Goal: Task Accomplishment & Management: Use online tool/utility

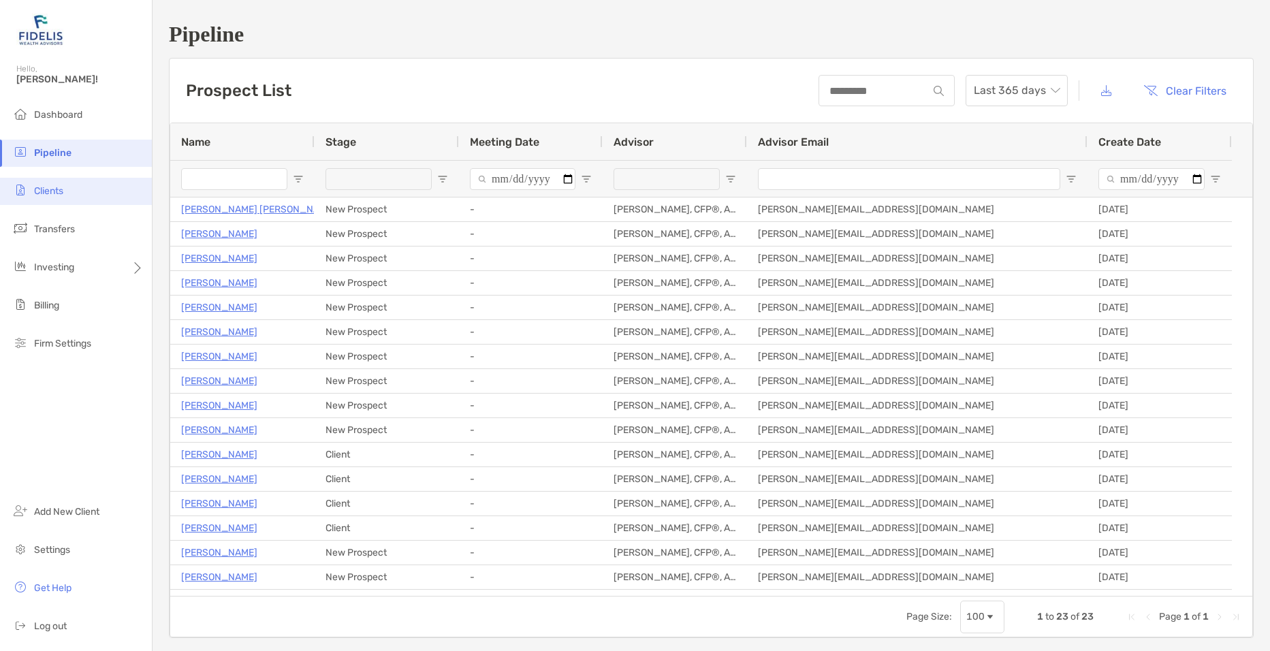
click at [73, 197] on li "Clients" at bounding box center [76, 191] width 152 height 27
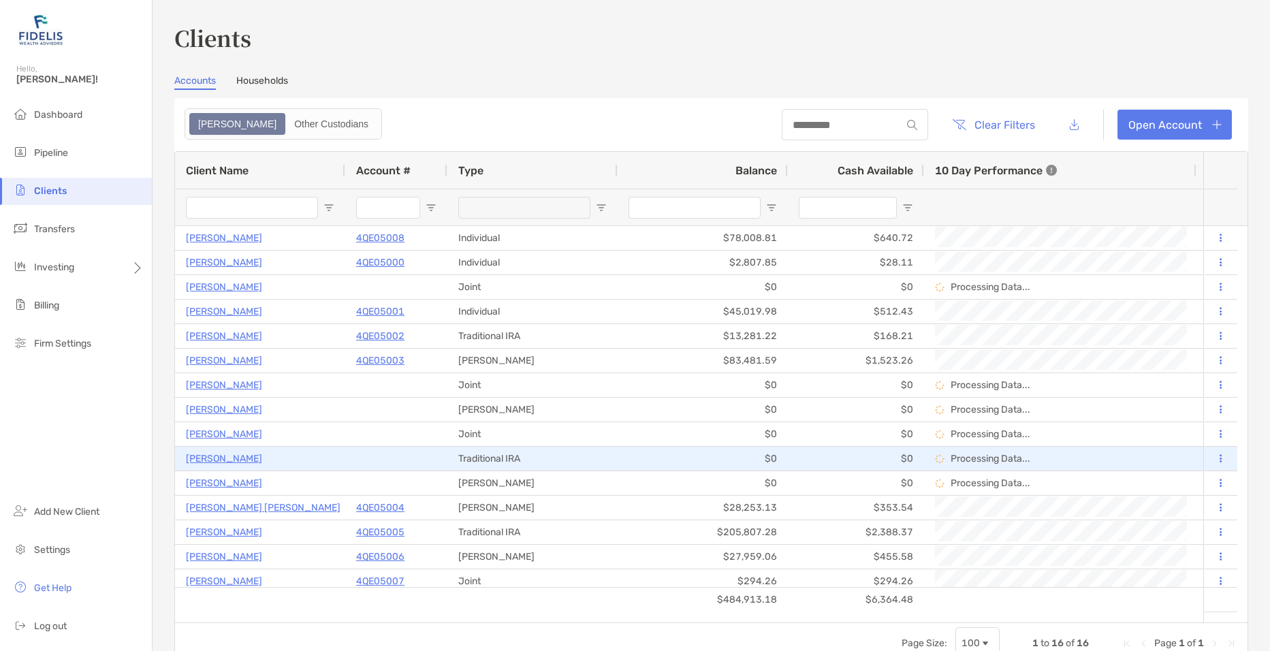
scroll to position [6, 0]
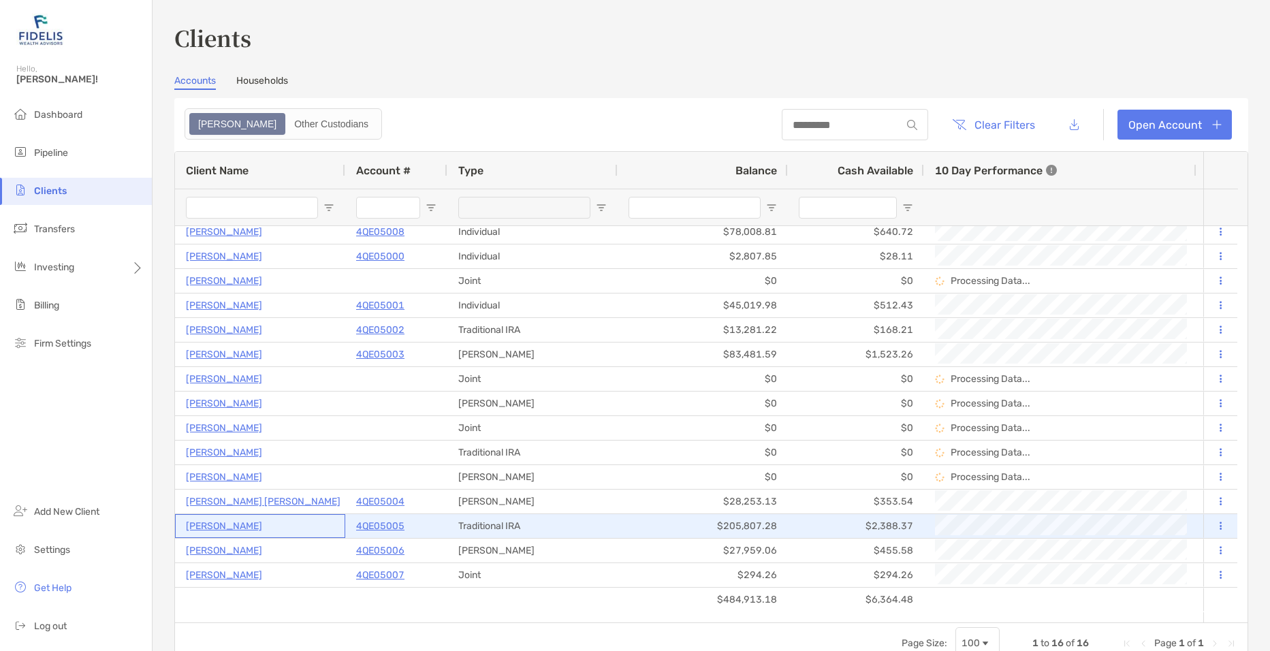
click at [237, 527] on p "[PERSON_NAME]" at bounding box center [224, 526] width 76 height 17
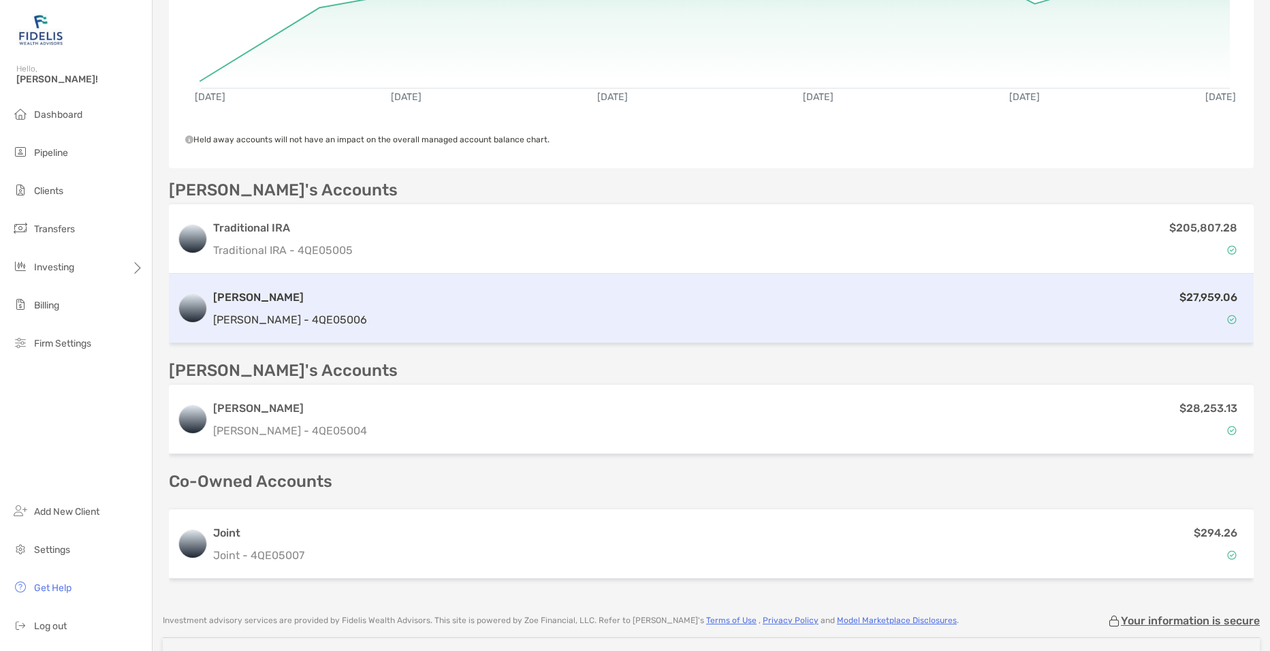
scroll to position [201, 0]
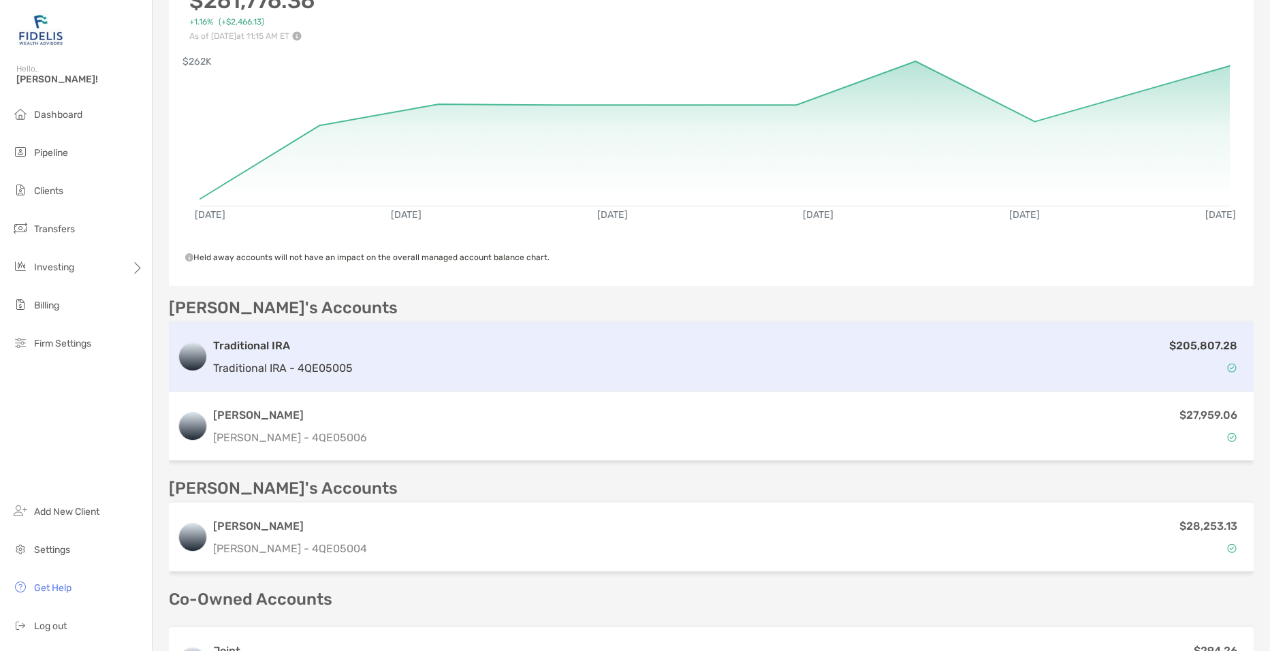
click at [464, 368] on div "$205,807.28" at bounding box center [801, 356] width 887 height 39
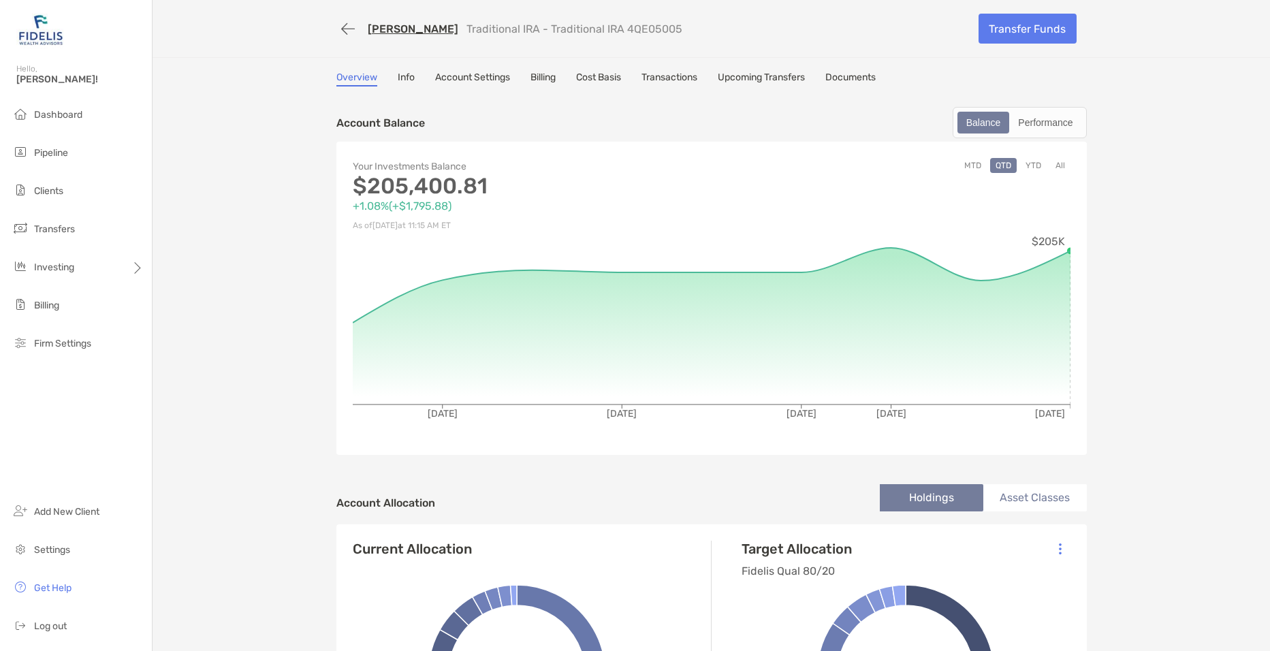
click at [685, 78] on link "Transactions" at bounding box center [669, 79] width 56 height 15
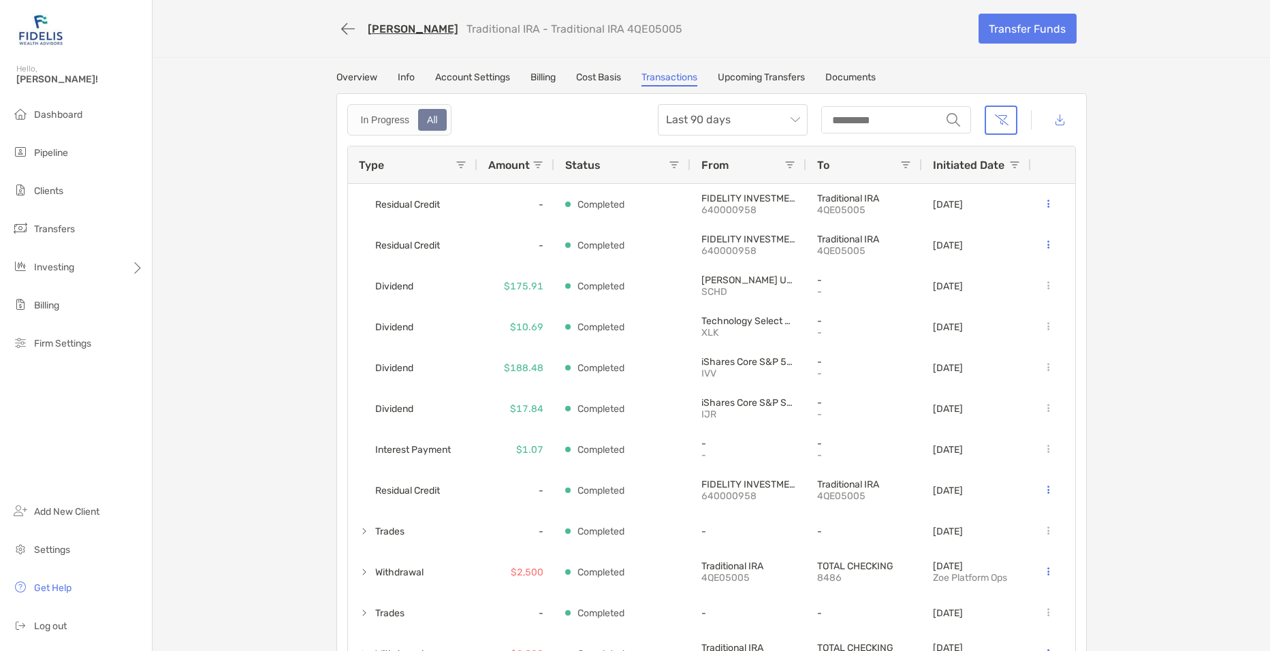
click at [336, 73] on link "Overview" at bounding box center [356, 79] width 41 height 15
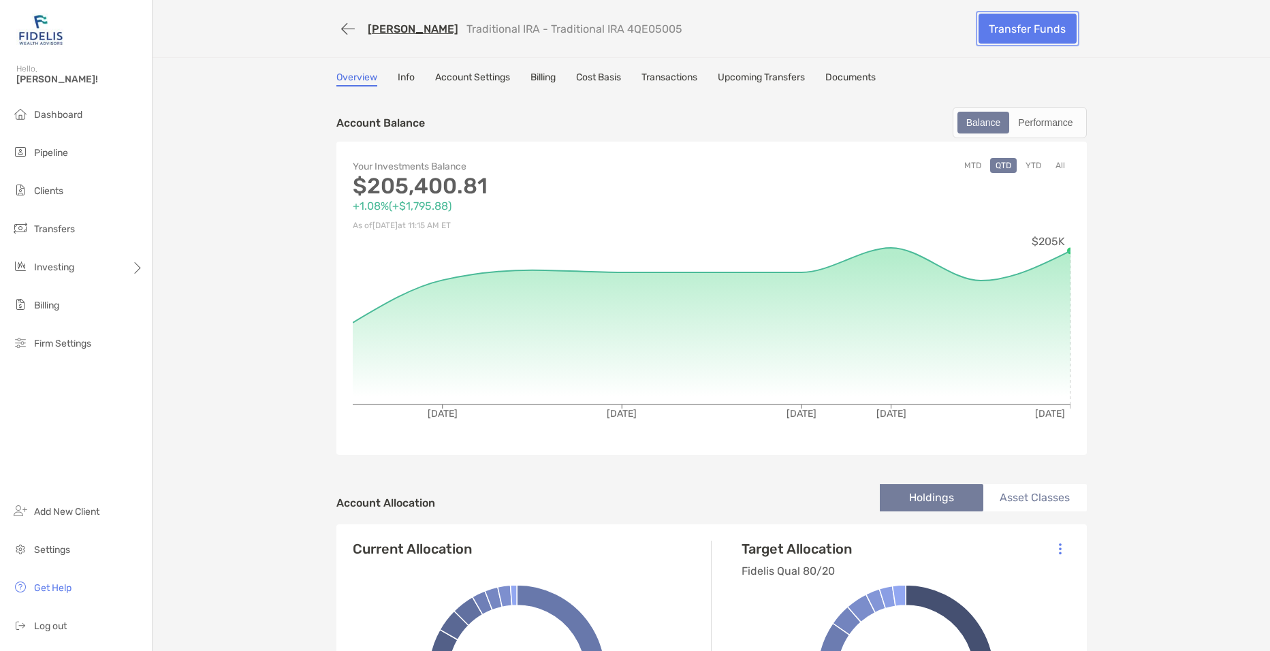
click at [1026, 30] on link "Transfer Funds" at bounding box center [1028, 29] width 98 height 30
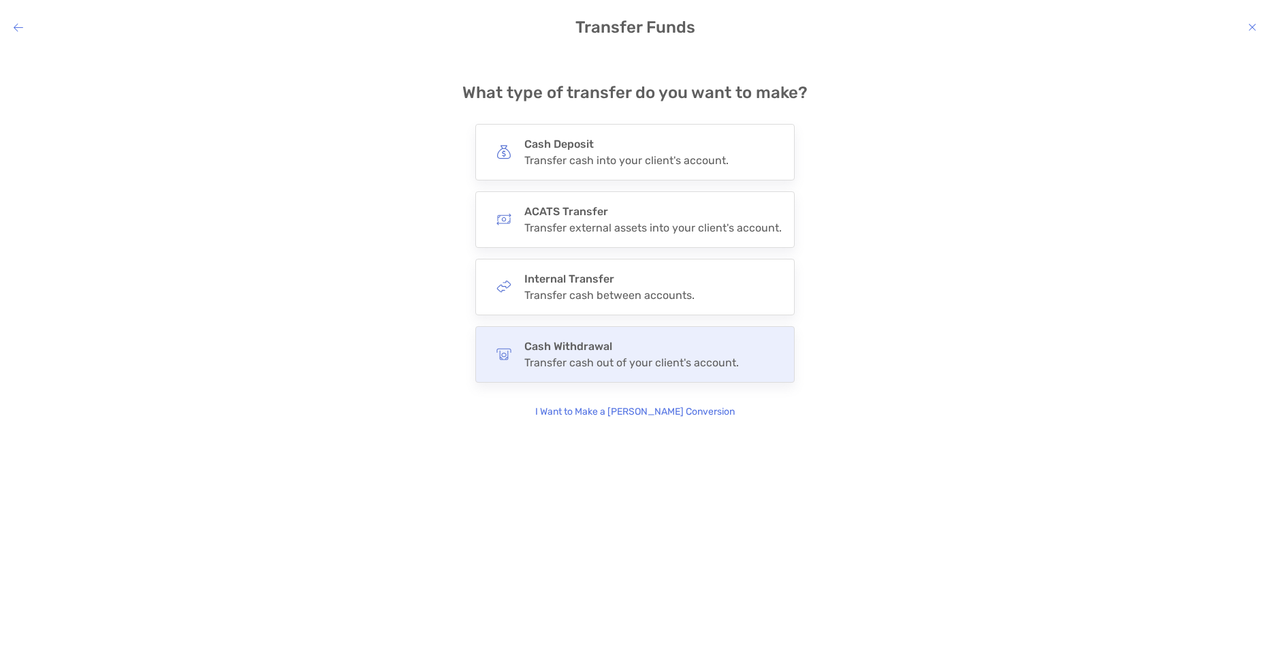
click at [648, 369] on div "Cash Withdrawal Transfer cash out of your client's account." at bounding box center [634, 354] width 319 height 57
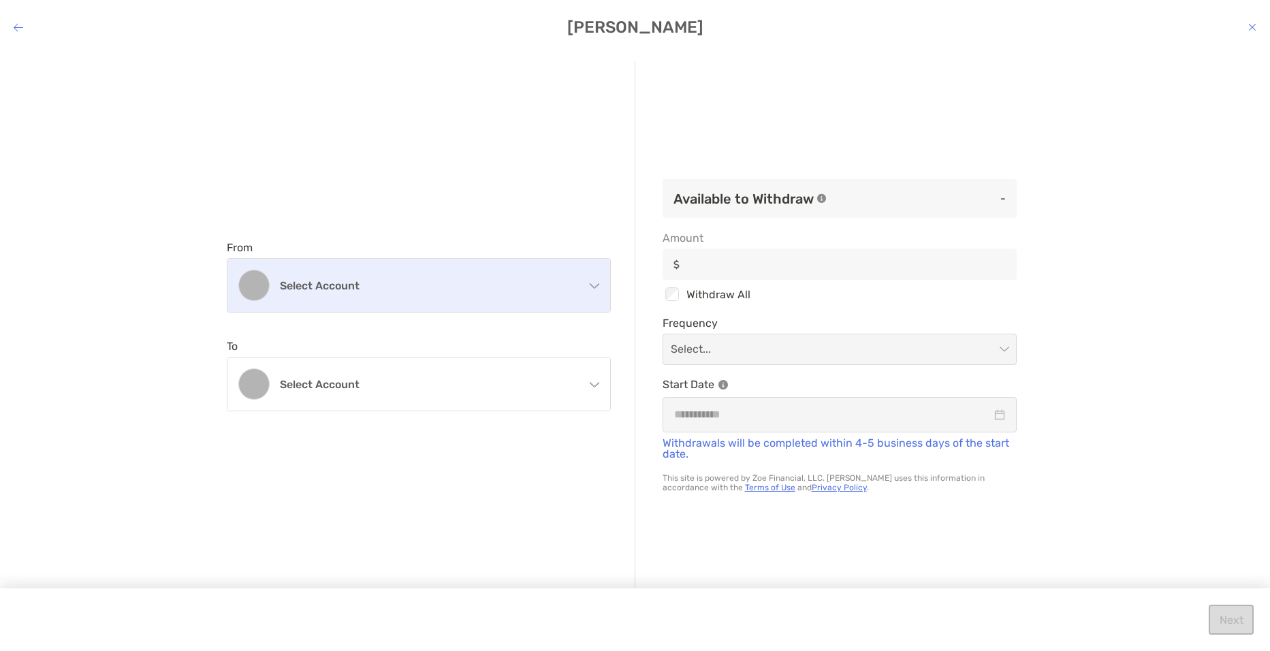
click at [522, 304] on div "Select account" at bounding box center [418, 285] width 383 height 53
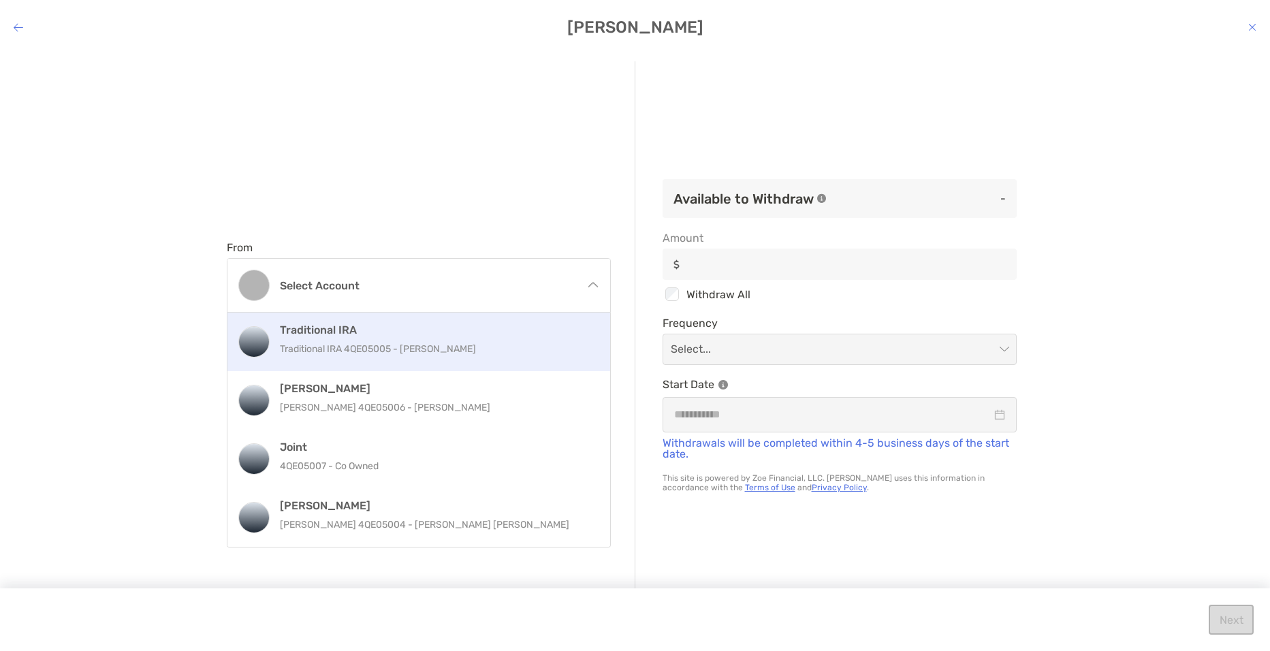
click at [460, 349] on p "Traditional IRA 4QE05005 - [PERSON_NAME]" at bounding box center [433, 348] width 307 height 17
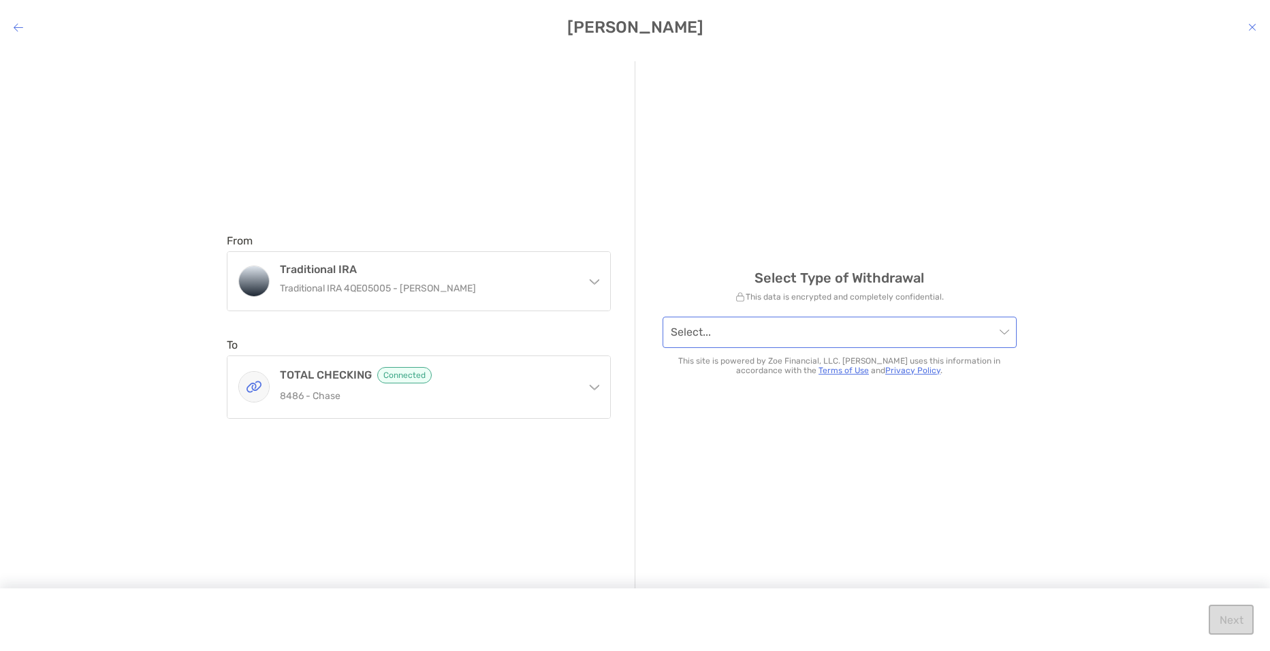
click at [705, 329] on input "modal" at bounding box center [833, 332] width 324 height 30
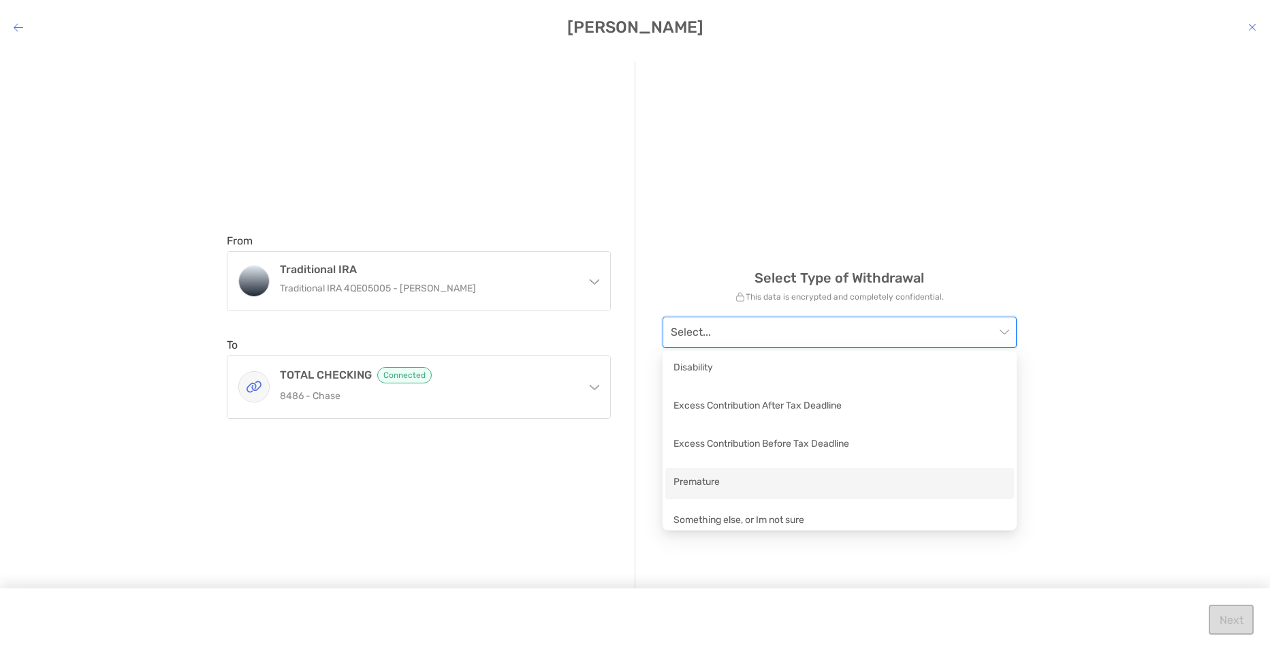
click at [774, 492] on div "Premature" at bounding box center [839, 483] width 349 height 31
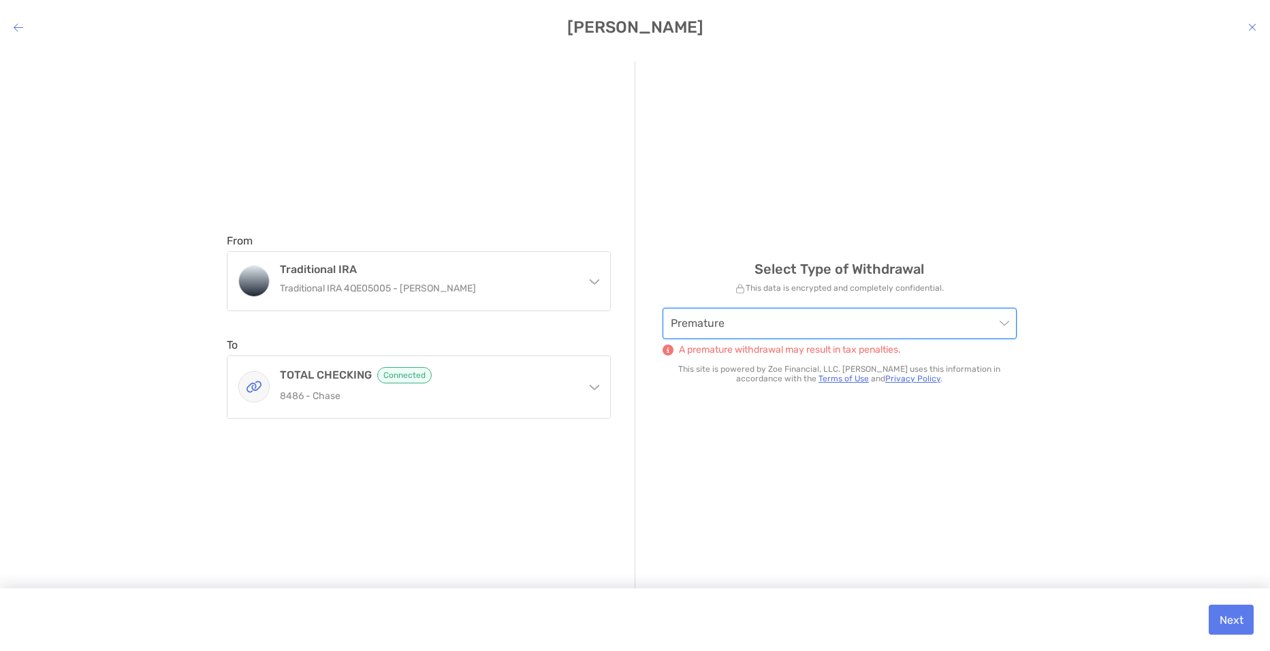
click at [766, 326] on span "Premature" at bounding box center [840, 323] width 338 height 30
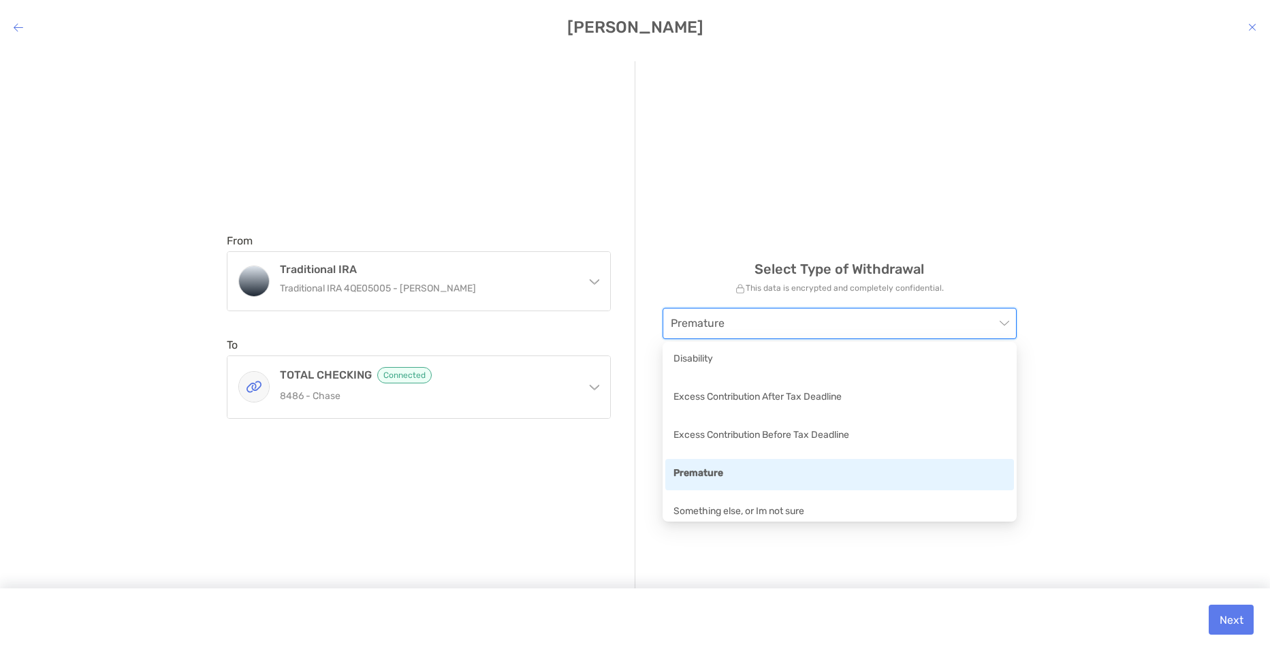
click at [753, 474] on div "Premature" at bounding box center [839, 474] width 332 height 17
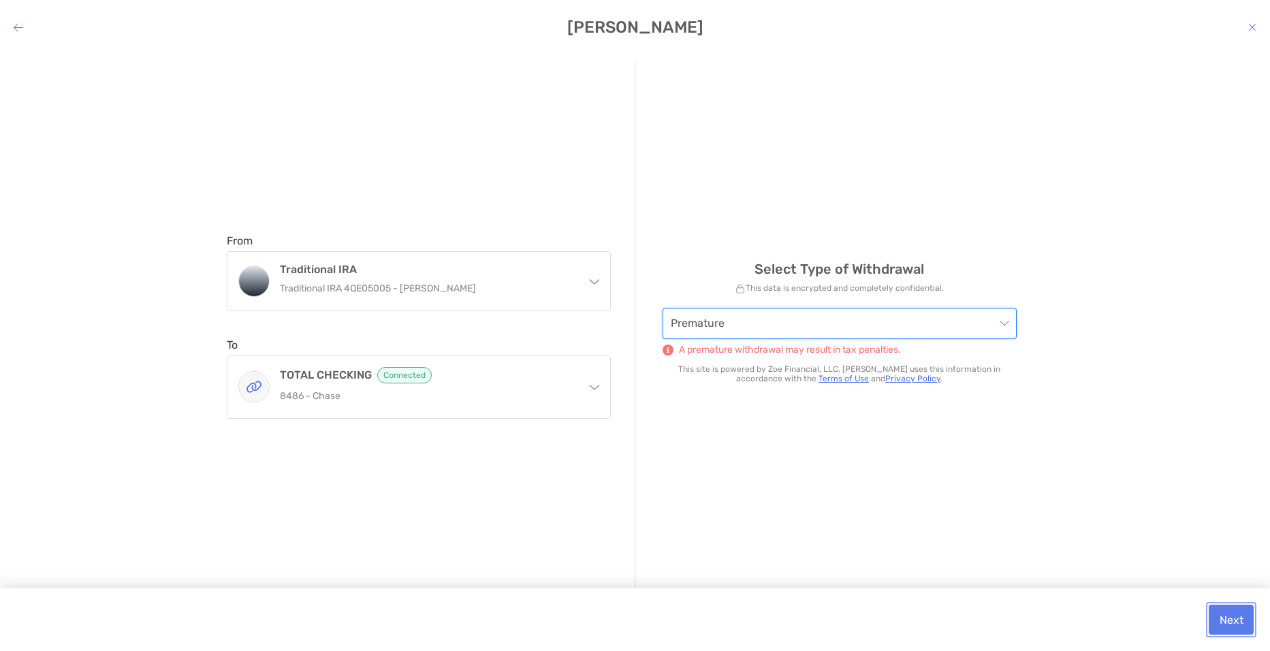
click at [1216, 612] on button "Next" at bounding box center [1231, 620] width 45 height 30
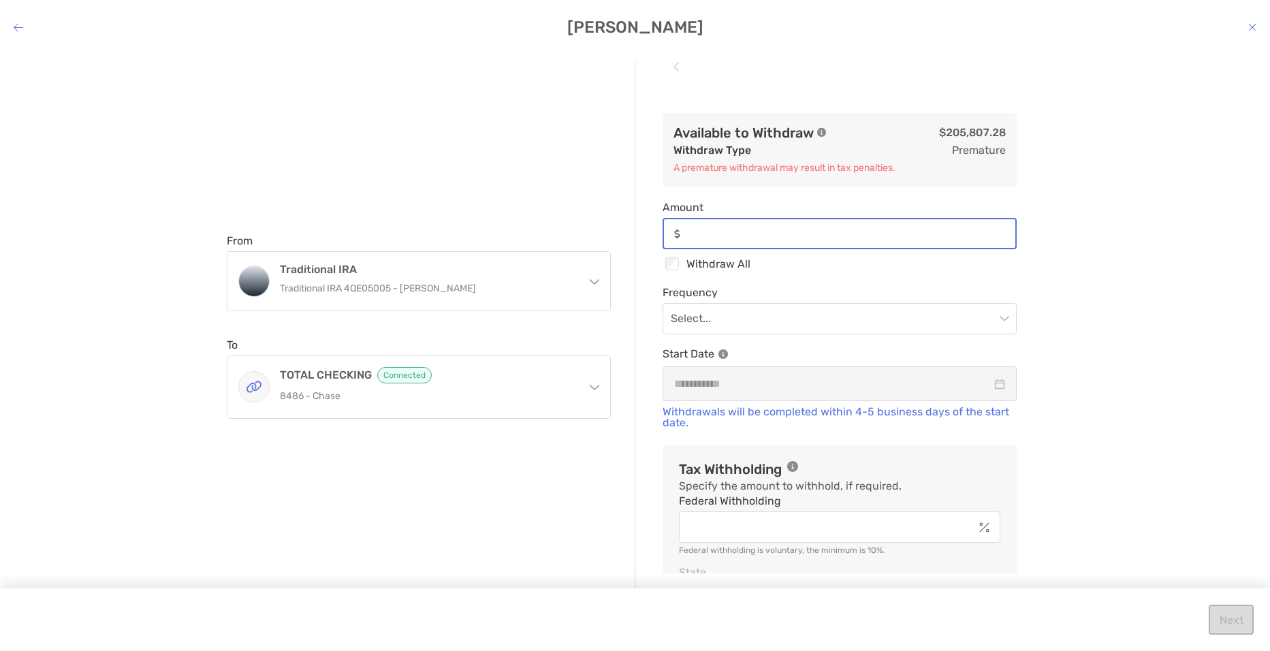
click at [705, 228] on input "Amount" at bounding box center [851, 234] width 330 height 12
click at [1154, 324] on div "From Traditional IRA Traditional IRA 4QE05005 - [PERSON_NAME] Traditional IRA T…" at bounding box center [635, 340] width 1270 height 580
click at [832, 326] on input "modal" at bounding box center [833, 319] width 324 height 30
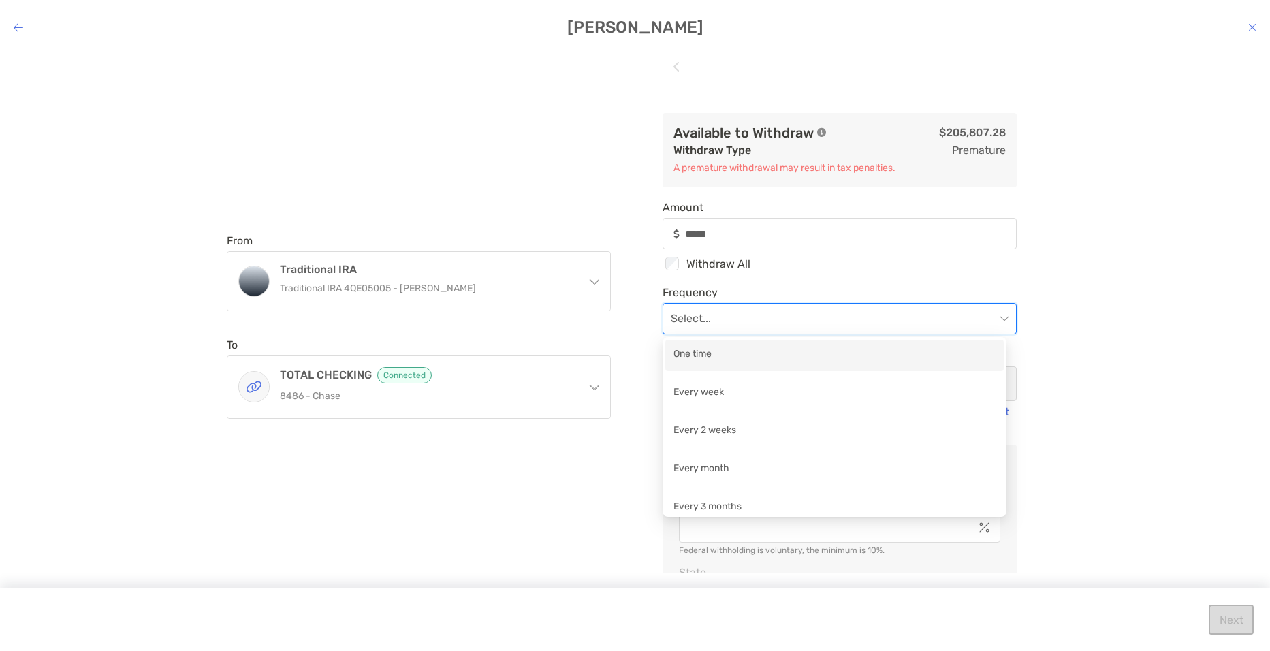
click at [795, 345] on div "One time" at bounding box center [834, 355] width 338 height 31
type input "*****"
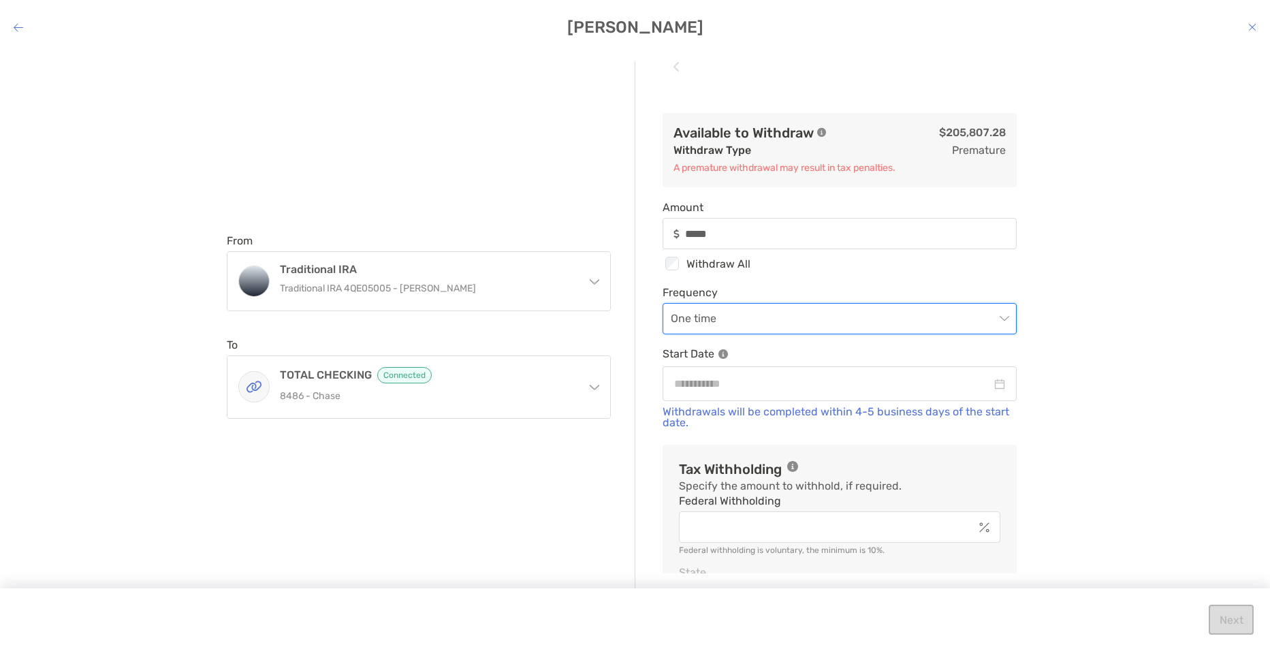
click at [1184, 402] on div "From Traditional IRA Traditional IRA 4QE05005 - [PERSON_NAME] Traditional IRA T…" at bounding box center [635, 340] width 1270 height 580
click at [883, 368] on div "modal" at bounding box center [840, 383] width 354 height 35
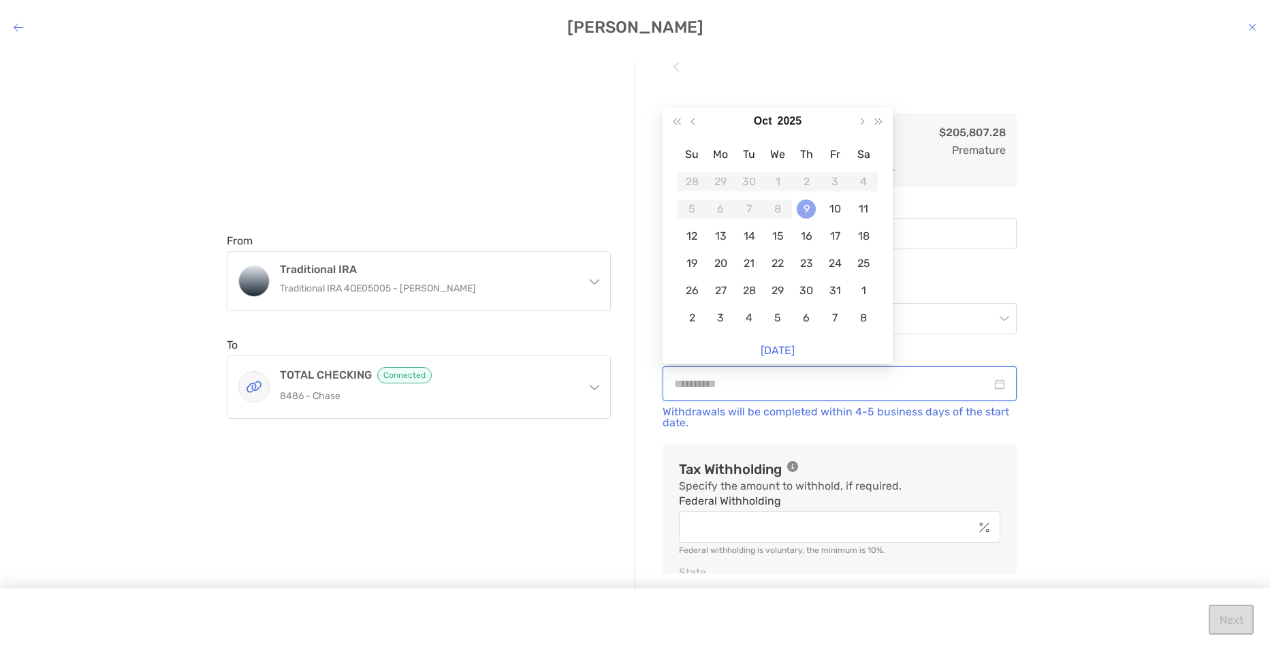
type input "**********"
click at [801, 209] on div "9" at bounding box center [806, 209] width 19 height 19
type input "*****"
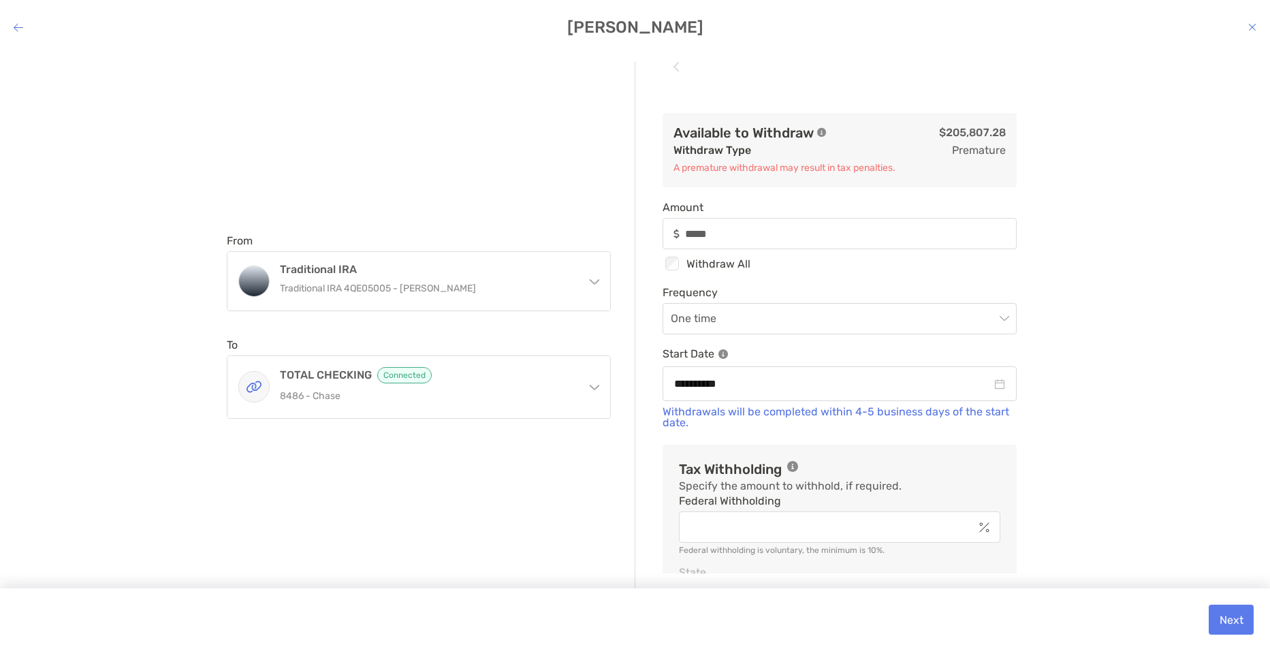
click at [1115, 368] on div "**********" at bounding box center [635, 340] width 1270 height 580
click at [856, 525] on input "Federal Withholding" at bounding box center [826, 528] width 293 height 12
type input "*"
type input "*****"
type input "*"
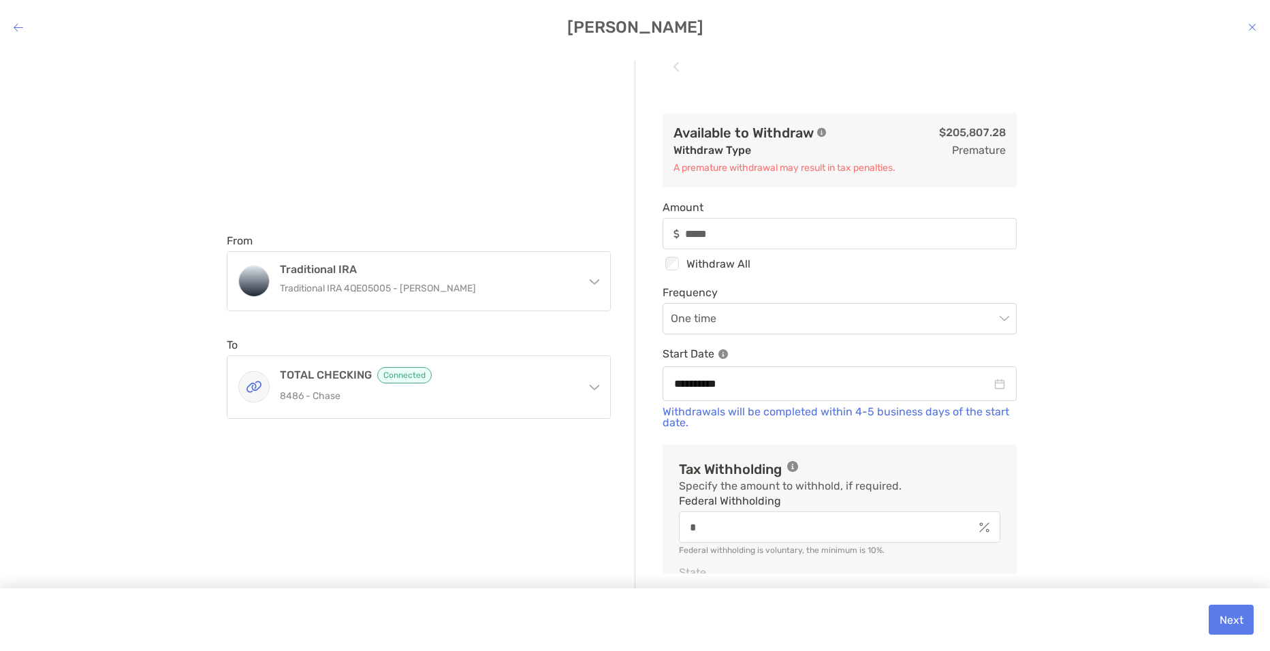
click at [1081, 480] on div "**********" at bounding box center [635, 340] width 1270 height 580
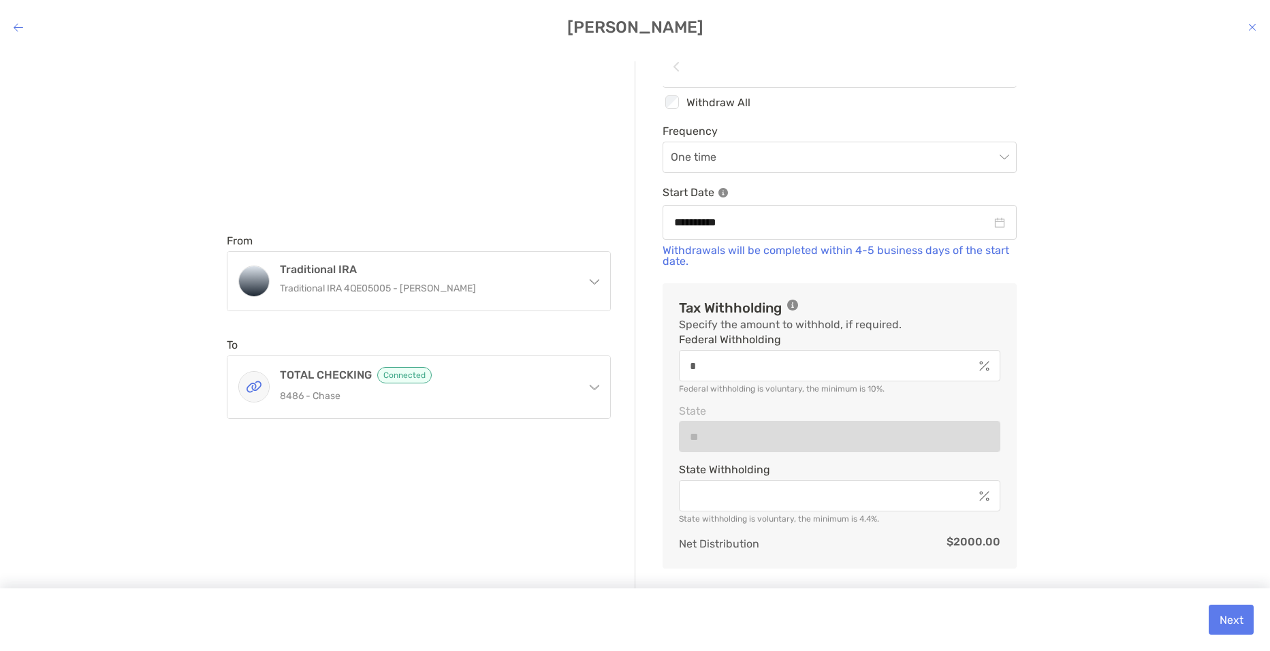
scroll to position [218, 0]
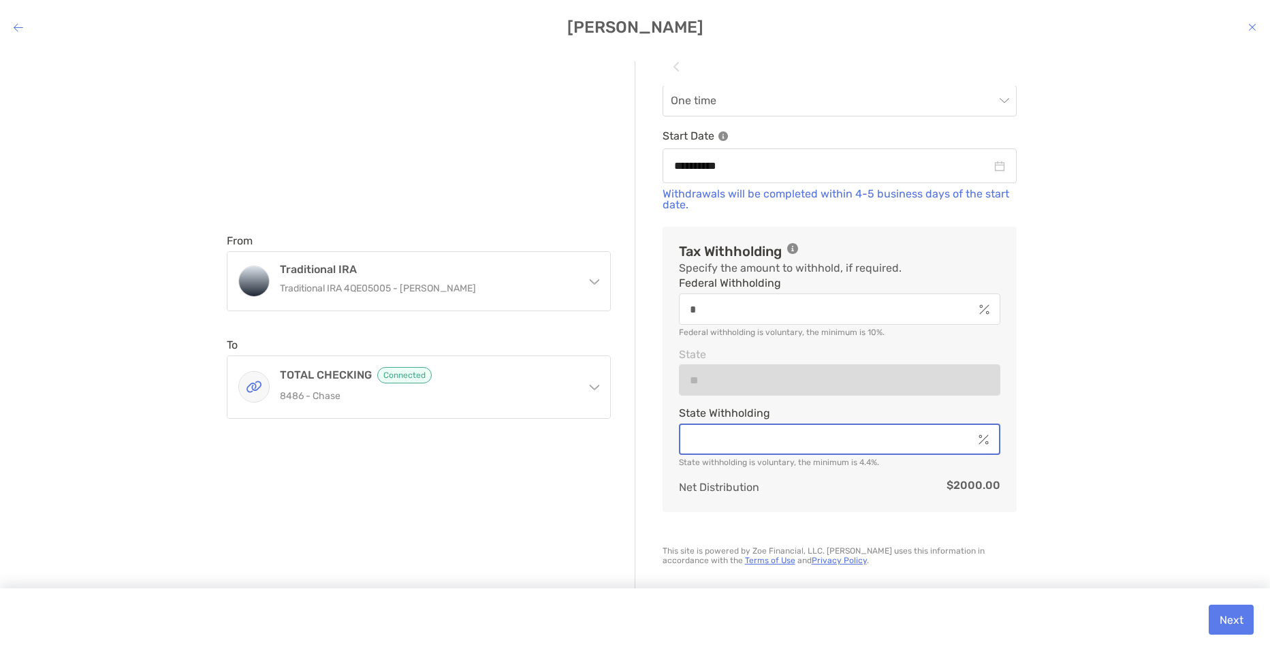
click at [793, 439] on input "State Withholding" at bounding box center [826, 440] width 293 height 12
type input "*****"
type input "*"
click at [1100, 430] on div "**********" at bounding box center [635, 340] width 1270 height 580
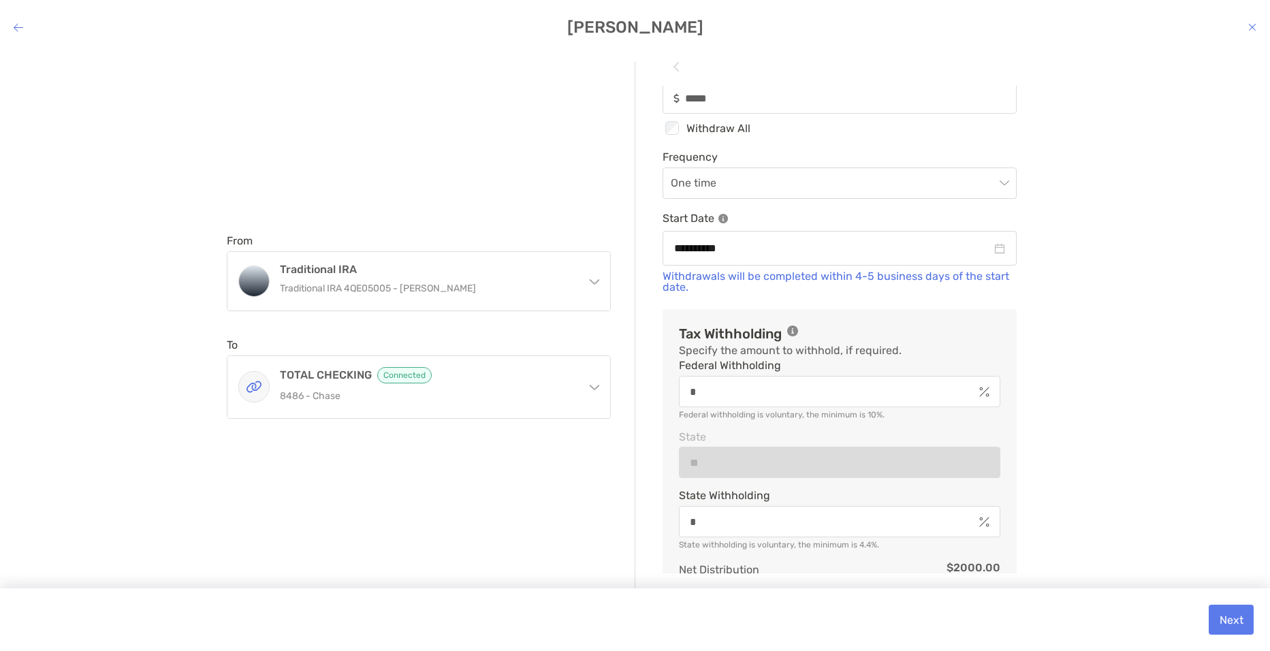
scroll to position [0, 0]
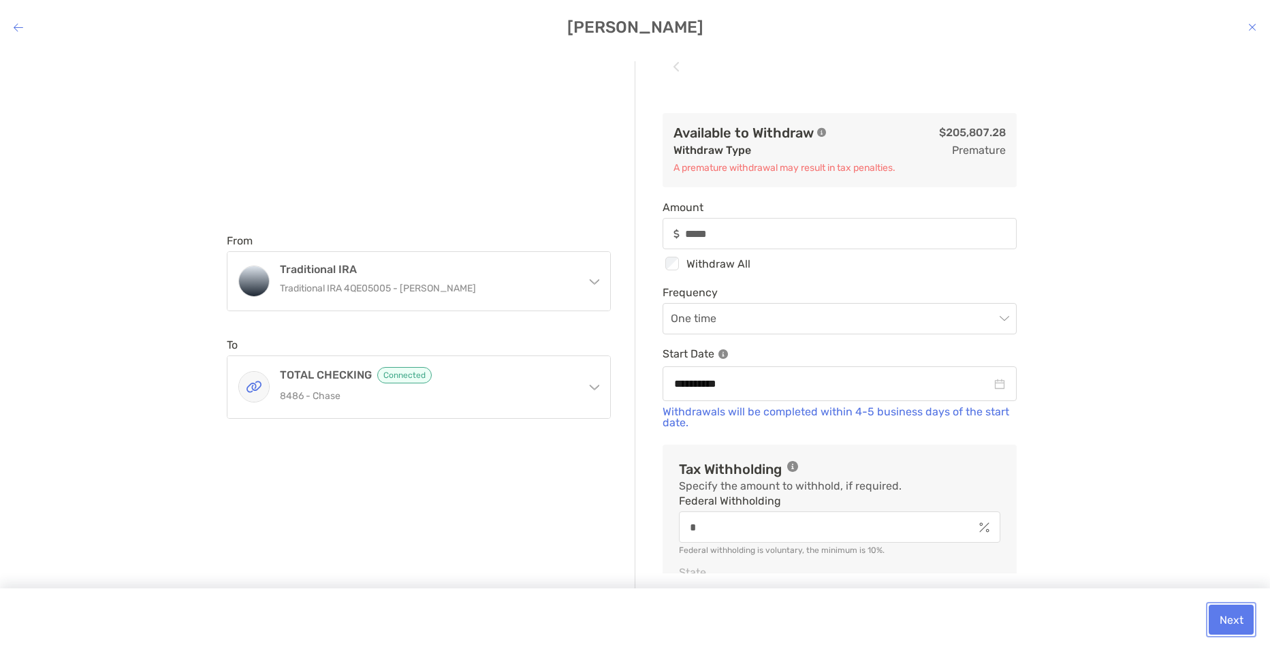
click at [1229, 620] on button "Next" at bounding box center [1231, 620] width 45 height 30
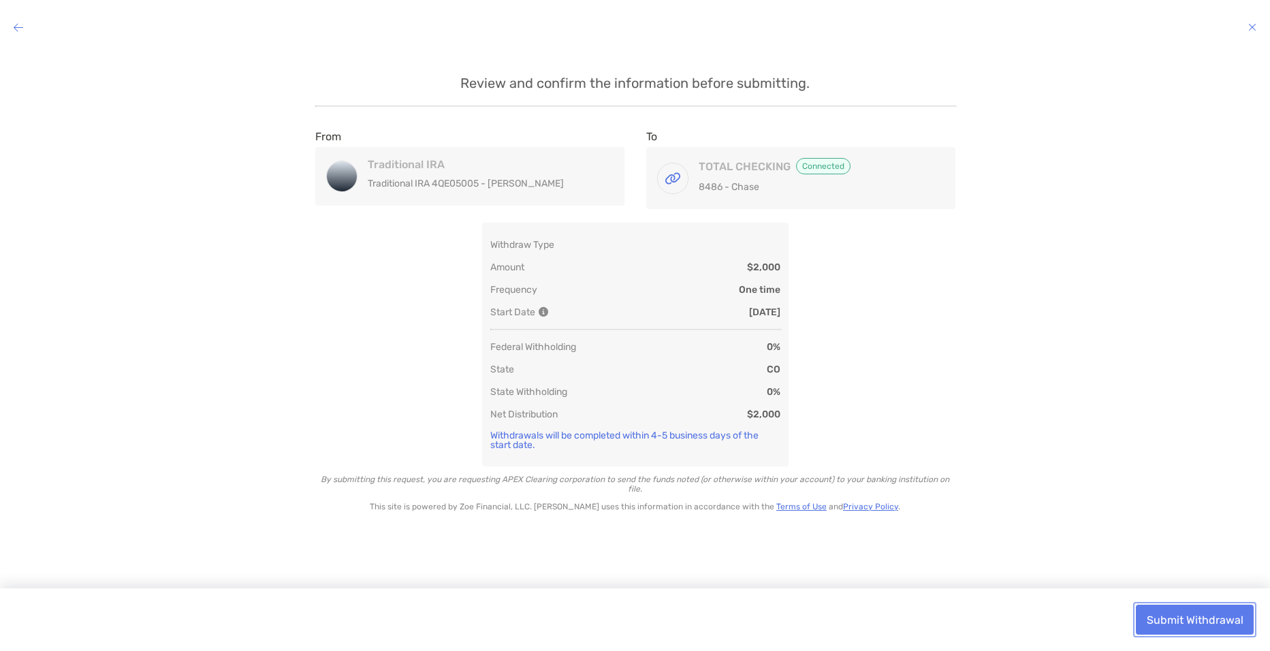
click at [1155, 616] on button "Submit Withdrawal" at bounding box center [1195, 620] width 118 height 30
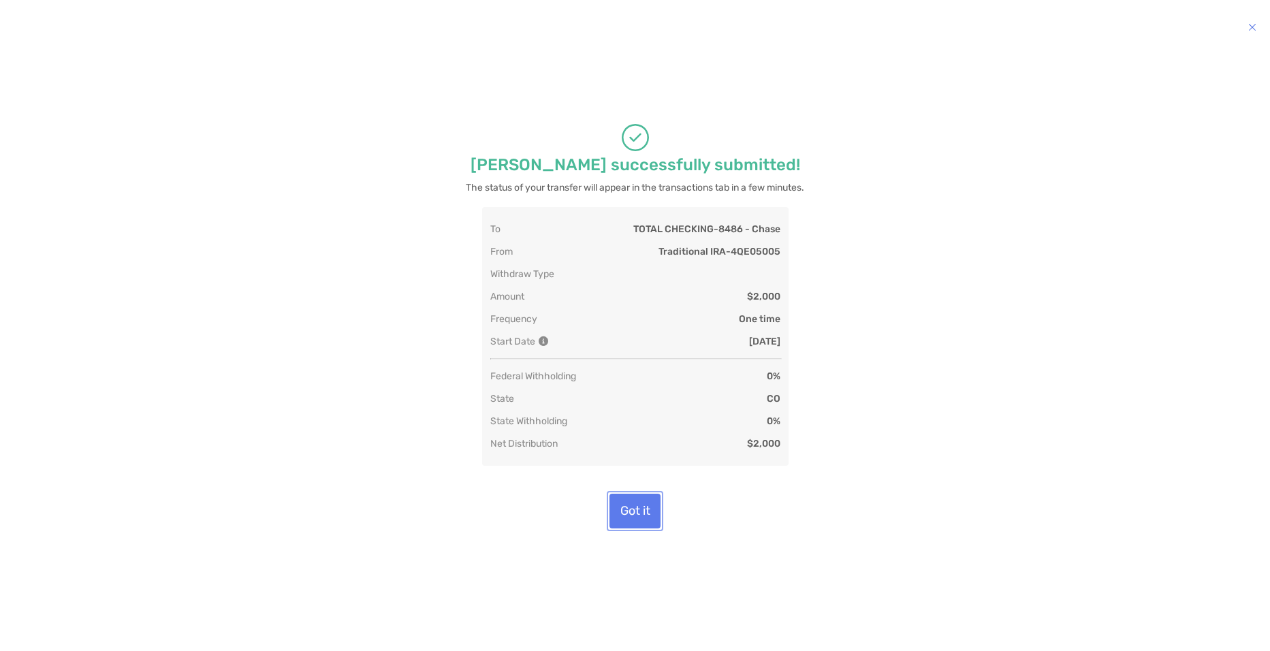
click at [632, 507] on button "Got it" at bounding box center [634, 511] width 51 height 35
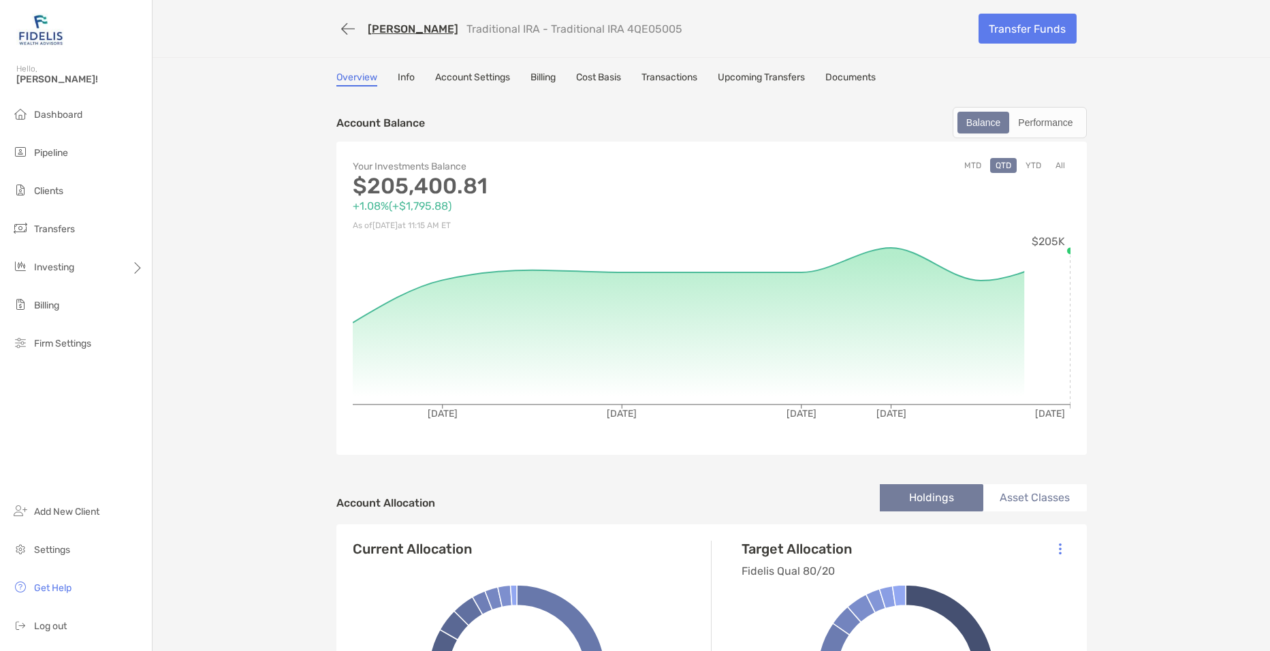
click at [668, 74] on link "Transactions" at bounding box center [669, 79] width 56 height 15
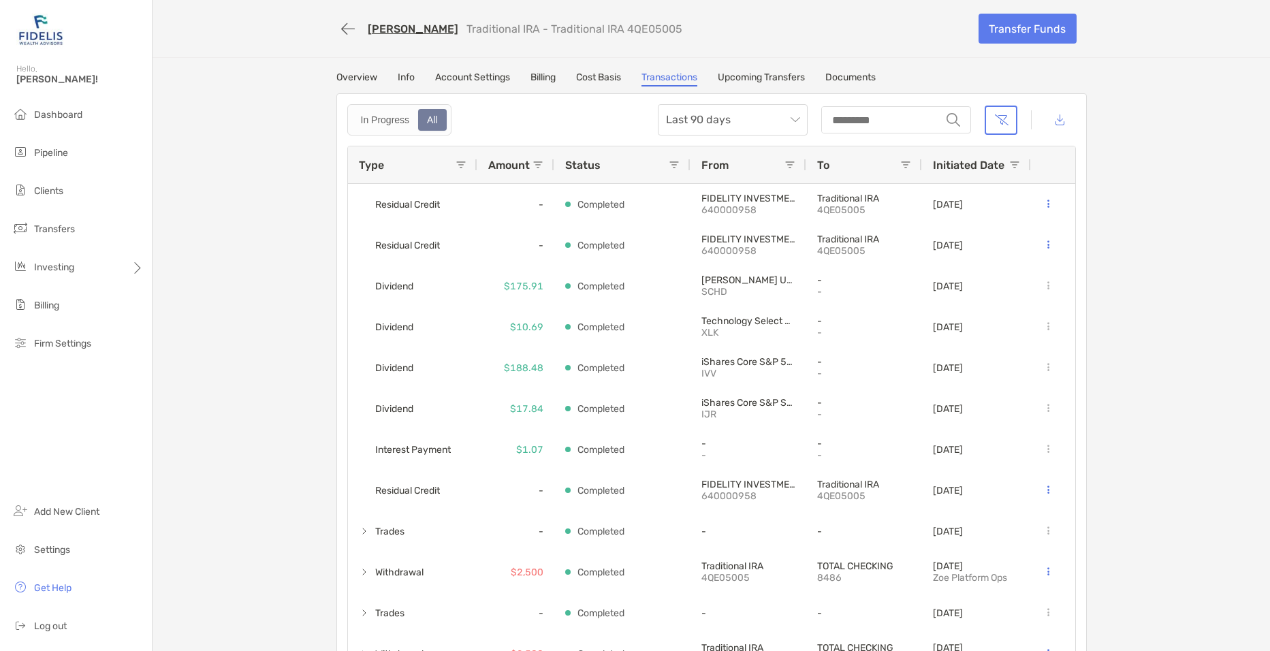
click at [740, 74] on link "Upcoming Transfers" at bounding box center [761, 79] width 87 height 15
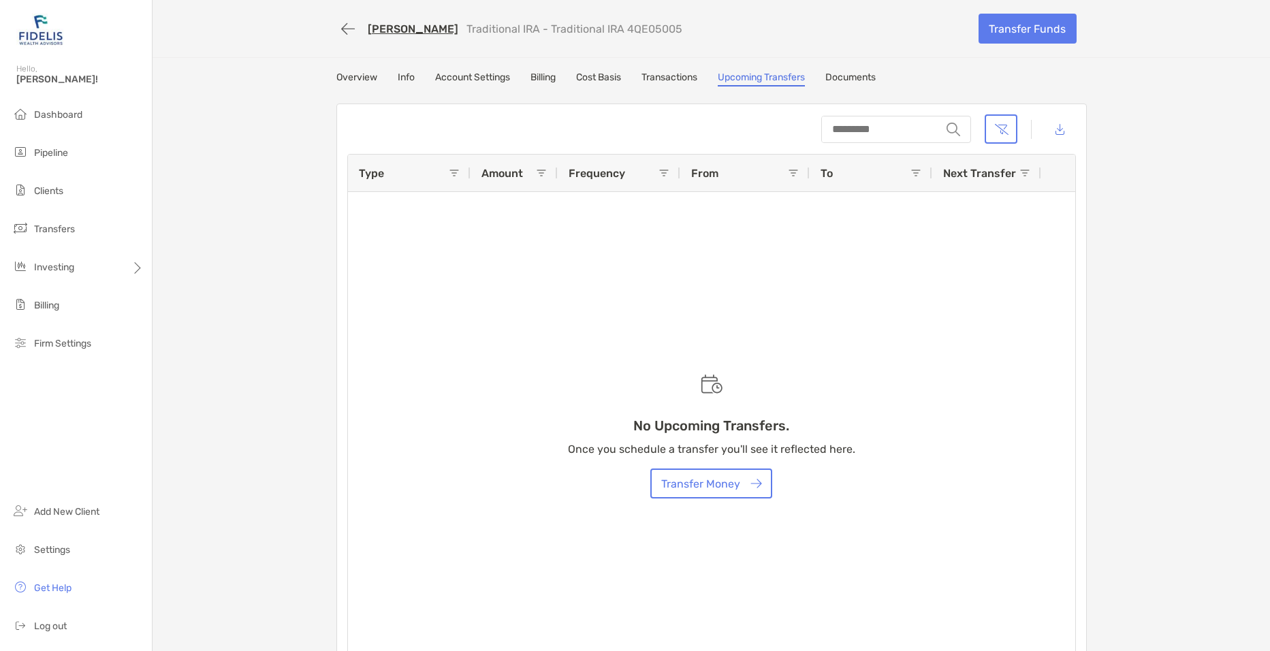
click at [655, 74] on link "Transactions" at bounding box center [669, 79] width 56 height 15
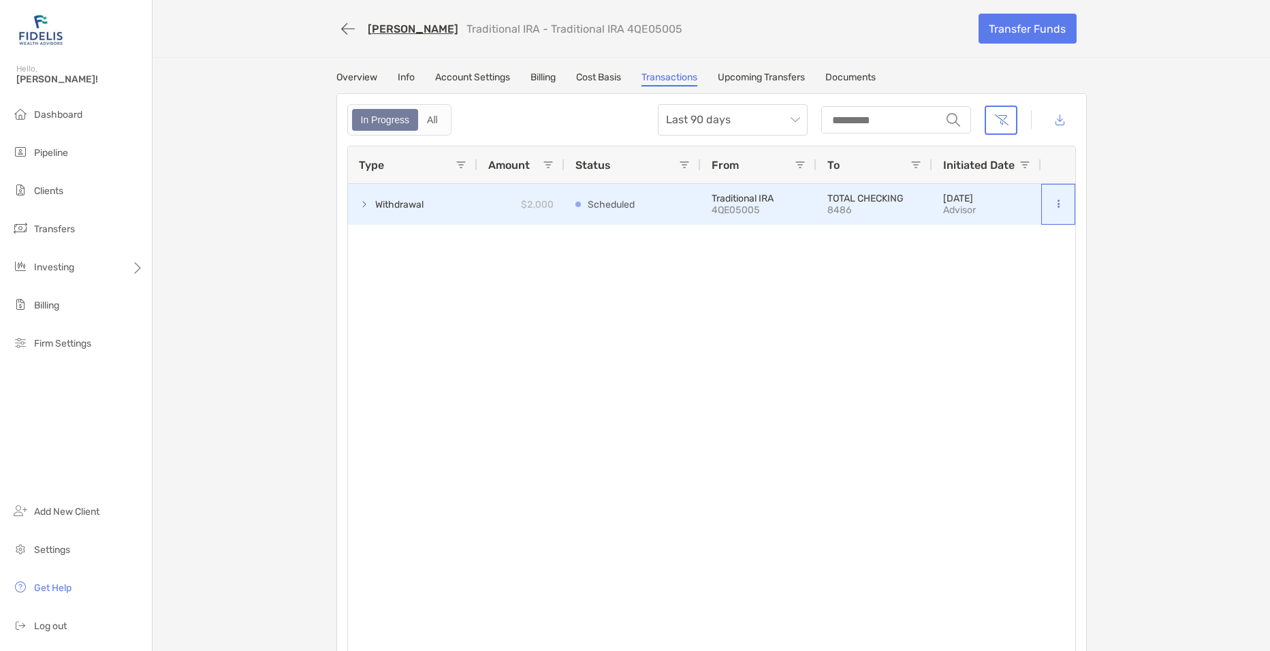
click at [1052, 204] on button at bounding box center [1059, 204] width 14 height 14
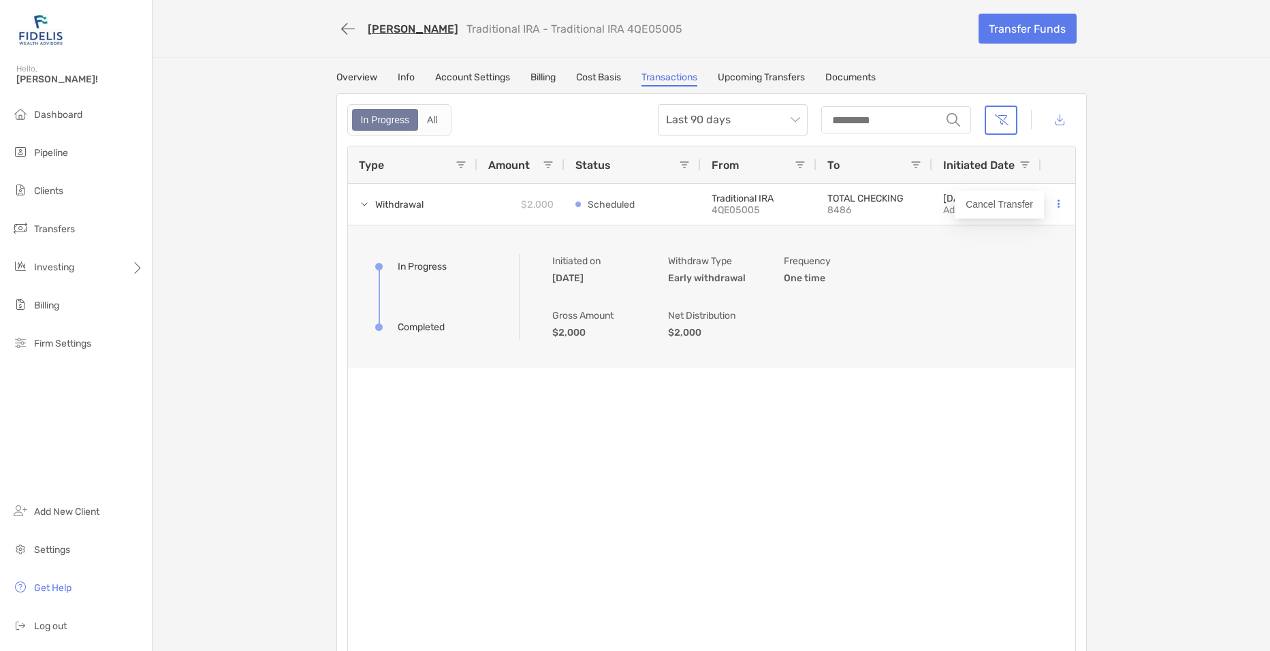
click at [1132, 256] on div "ROBERT PEMBERTON Traditional IRA - Traditional IRA 4QE05005 Transfer Funds Over…" at bounding box center [711, 335] width 1117 height 671
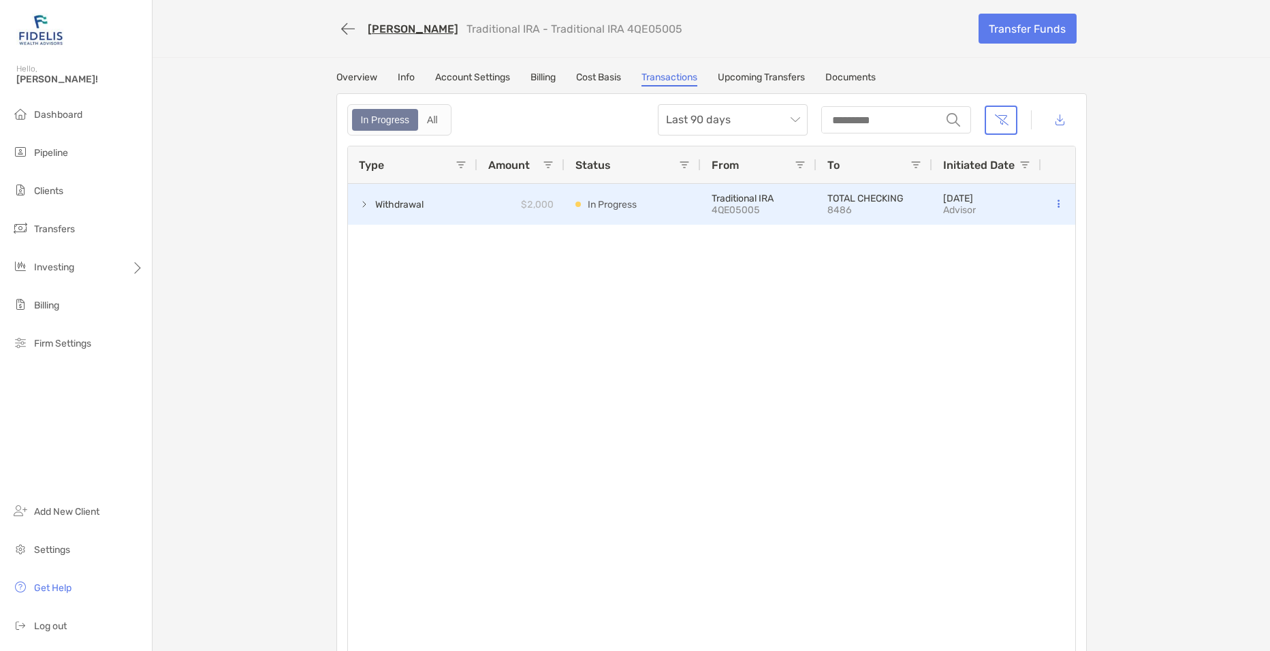
click at [1015, 208] on div "10/09/2025 Advisor" at bounding box center [986, 204] width 109 height 41
click at [1041, 206] on div at bounding box center [1058, 204] width 34 height 41
